Goal: Information Seeking & Learning: Find specific fact

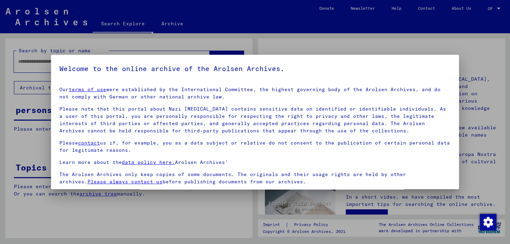
scroll to position [51, 0]
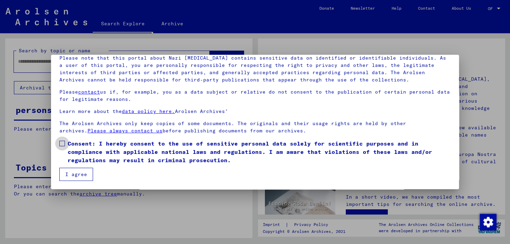
click at [62, 145] on span at bounding box center [62, 144] width 6 height 6
click at [72, 174] on font "I agree" at bounding box center [76, 174] width 22 height 6
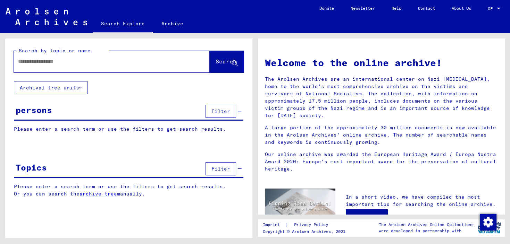
click at [105, 60] on input "text" at bounding box center [103, 61] width 171 height 7
type input "*****"
click at [224, 63] on font "Search" at bounding box center [226, 61] width 21 height 7
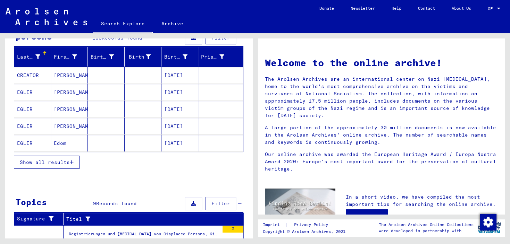
scroll to position [76, 0]
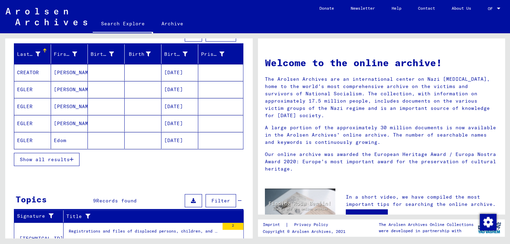
click at [74, 159] on icon "button" at bounding box center [72, 159] width 4 height 5
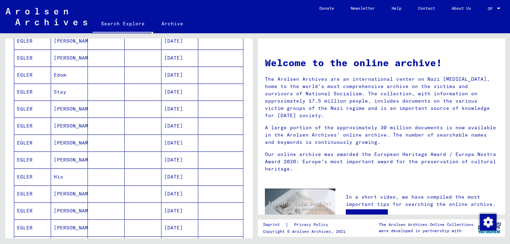
scroll to position [153, 0]
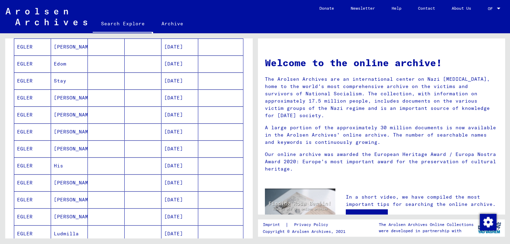
click at [74, 179] on font "[PERSON_NAME]" at bounding box center [74, 182] width 41 height 7
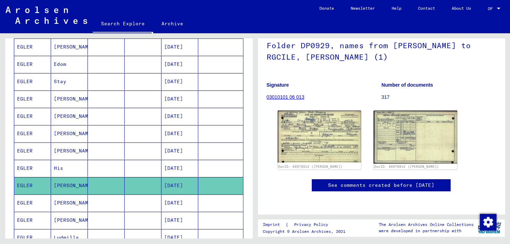
scroll to position [76, 0]
click at [316, 130] on img at bounding box center [320, 137] width 84 height 52
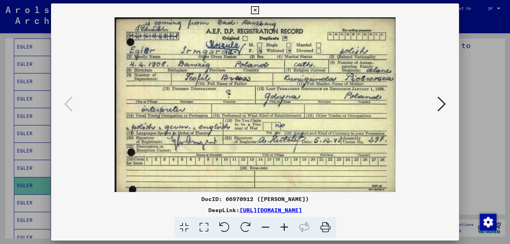
drag, startPoint x: 453, startPoint y: 10, endPoint x: 450, endPoint y: 12, distance: 4.0
click at [259, 10] on icon at bounding box center [255, 10] width 8 height 8
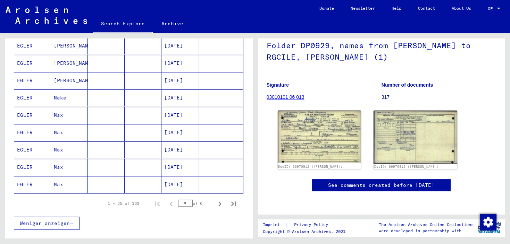
scroll to position [384, 0]
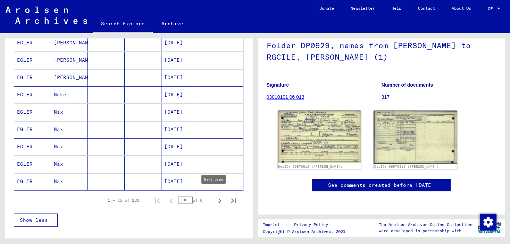
click at [218, 199] on icon "Next page" at bounding box center [219, 201] width 3 height 5
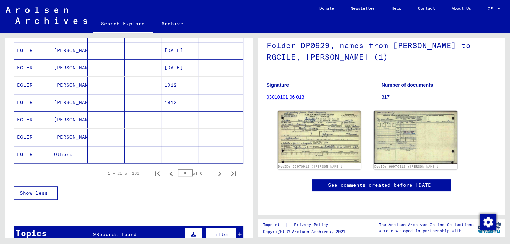
scroll to position [421, 0]
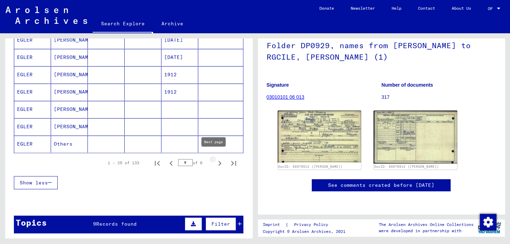
click at [215, 159] on icon "Next page" at bounding box center [220, 164] width 10 height 10
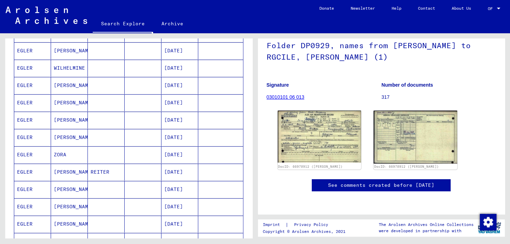
scroll to position [536, 0]
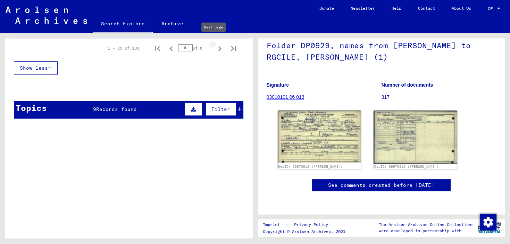
click at [215, 44] on icon "Next page" at bounding box center [220, 49] width 10 height 10
type input "*"
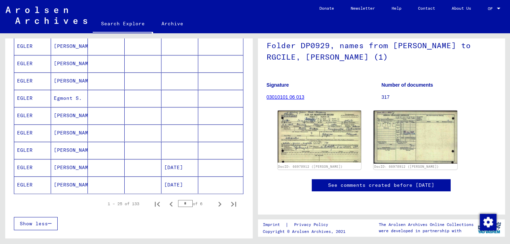
scroll to position [345, 0]
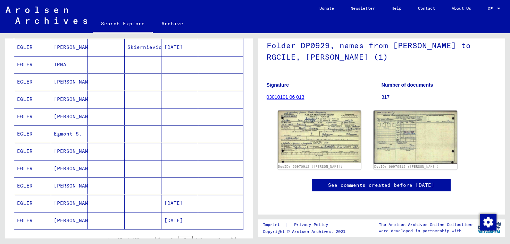
click at [69, 133] on font "Egmont S." at bounding box center [68, 134] width 28 height 7
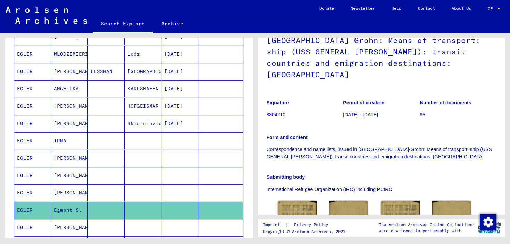
scroll to position [268, 0]
click at [65, 86] on font "ANGELIKA" at bounding box center [66, 89] width 25 height 7
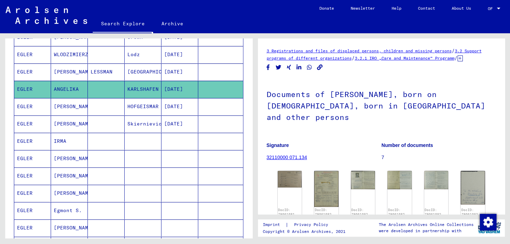
click at [60, 69] on font "[PERSON_NAME]" at bounding box center [74, 71] width 41 height 7
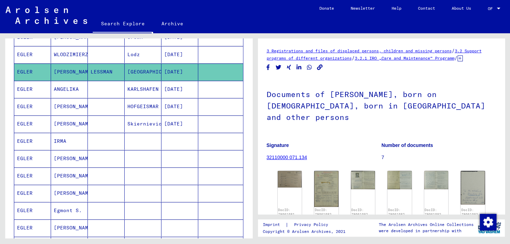
click at [63, 51] on font "WLODZIMIERZ" at bounding box center [71, 54] width 34 height 7
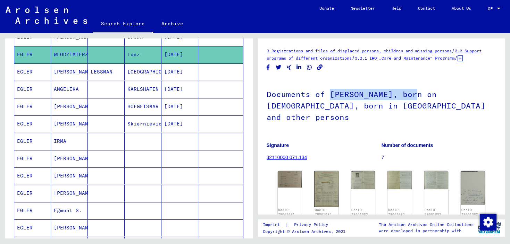
drag, startPoint x: 412, startPoint y: 103, endPoint x: 327, endPoint y: 104, distance: 84.7
click at [327, 104] on font "Documents of [PERSON_NAME], born on [DEMOGRAPHIC_DATA], born in [GEOGRAPHIC_DAT…" at bounding box center [376, 106] width 219 height 33
copy font "[PERSON_NAME]"
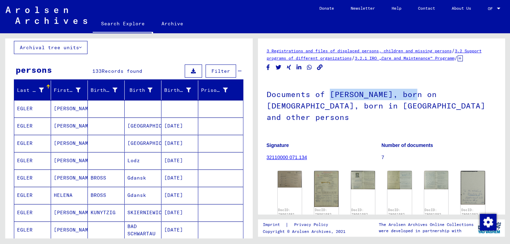
scroll to position [0, 0]
